Goal: Task Accomplishment & Management: Use online tool/utility

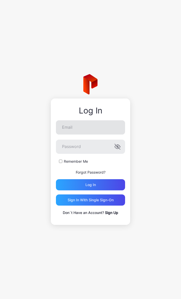
click at [102, 126] on input "Email" at bounding box center [90, 127] width 69 height 14
click at [93, 127] on input "**********" at bounding box center [90, 127] width 69 height 14
type input "**********"
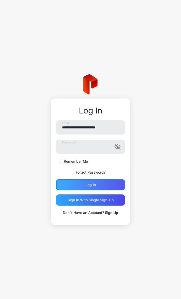
click at [93, 185] on div "Log in" at bounding box center [90, 185] width 10 height 4
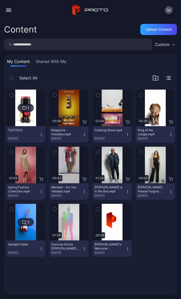
click at [37, 117] on div at bounding box center [25, 108] width 37 height 37
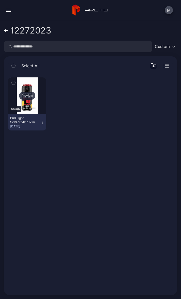
click at [34, 99] on div "Preview" at bounding box center [27, 96] width 16 height 8
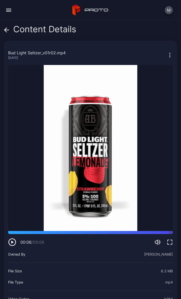
click at [109, 47] on div "Bud Light Seltzer_v01r02.mp4 [DATE]" at bounding box center [90, 55] width 165 height 20
click at [7, 31] on icon at bounding box center [6, 29] width 5 height 5
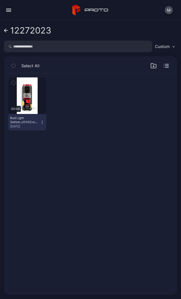
click at [9, 11] on div "button" at bounding box center [8, 11] width 5 height 1
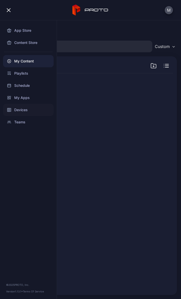
click at [24, 108] on div "Devices" at bounding box center [28, 110] width 51 height 12
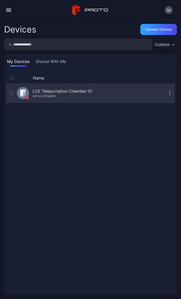
click at [129, 93] on div "LCE Teleportation Chamber 01 SID: MJ0F5MBH" at bounding box center [84, 93] width 134 height 12
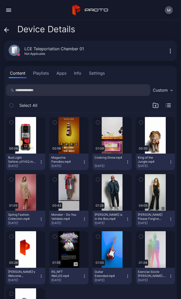
click at [167, 53] on icon "button" at bounding box center [170, 51] width 6 height 6
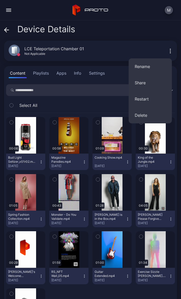
click at [142, 46] on div "LCE Teleportation Chamber 01 Not Applicable Offline Last Seen [DATE] 2:51 PM Ow…" at bounding box center [90, 51] width 173 height 20
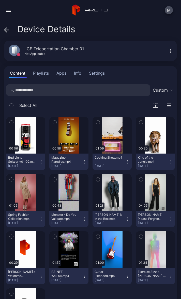
click at [7, 29] on icon at bounding box center [6, 29] width 5 height 5
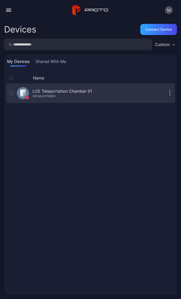
click at [10, 91] on icon "button" at bounding box center [12, 93] width 4 height 6
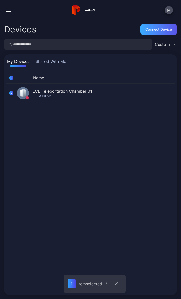
click at [151, 30] on div "Connect device" at bounding box center [158, 29] width 26 height 4
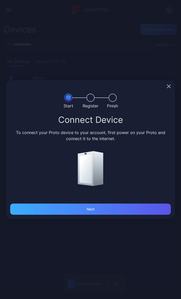
click at [69, 211] on div "Next" at bounding box center [90, 209] width 160 height 11
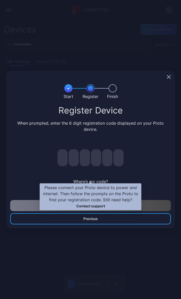
click at [105, 179] on span "Where’s my code?" at bounding box center [90, 181] width 35 height 5
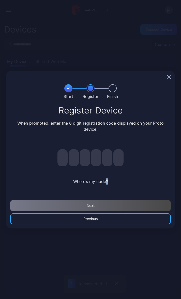
click at [159, 142] on div "Where’s my code?" at bounding box center [90, 169] width 160 height 54
click at [169, 78] on icon "button" at bounding box center [168, 76] width 3 height 3
